Goal: Information Seeking & Learning: Learn about a topic

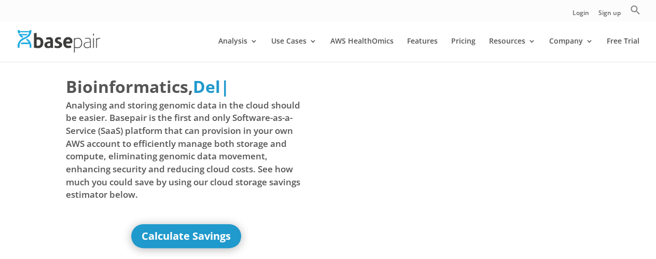
click at [162, 138] on span "Analysing and storing genomic data in the cloud should be easier. Basepair is t…" at bounding box center [186, 150] width 241 height 102
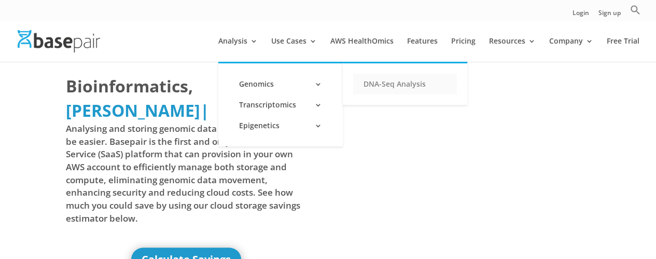
click at [381, 80] on link "DNA-Seq Analysis" at bounding box center [405, 84] width 104 height 21
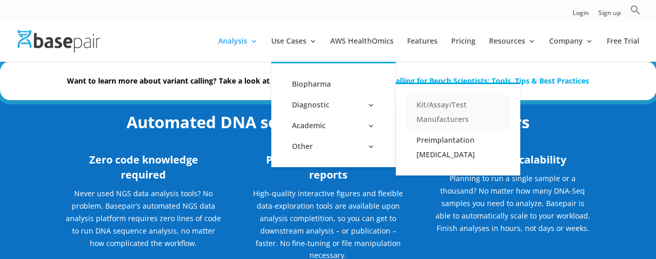
click at [432, 102] on link "Kit/Assay/Test Manufacturers" at bounding box center [458, 111] width 104 height 35
